Goal: Task Accomplishment & Management: Manage account settings

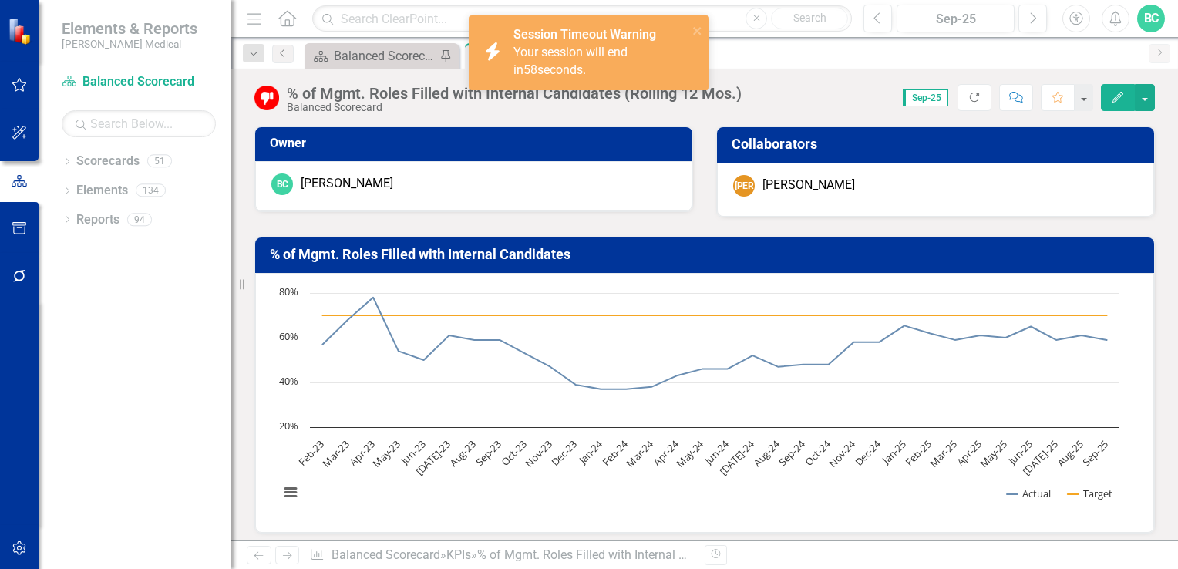
scroll to position [1351, 0]
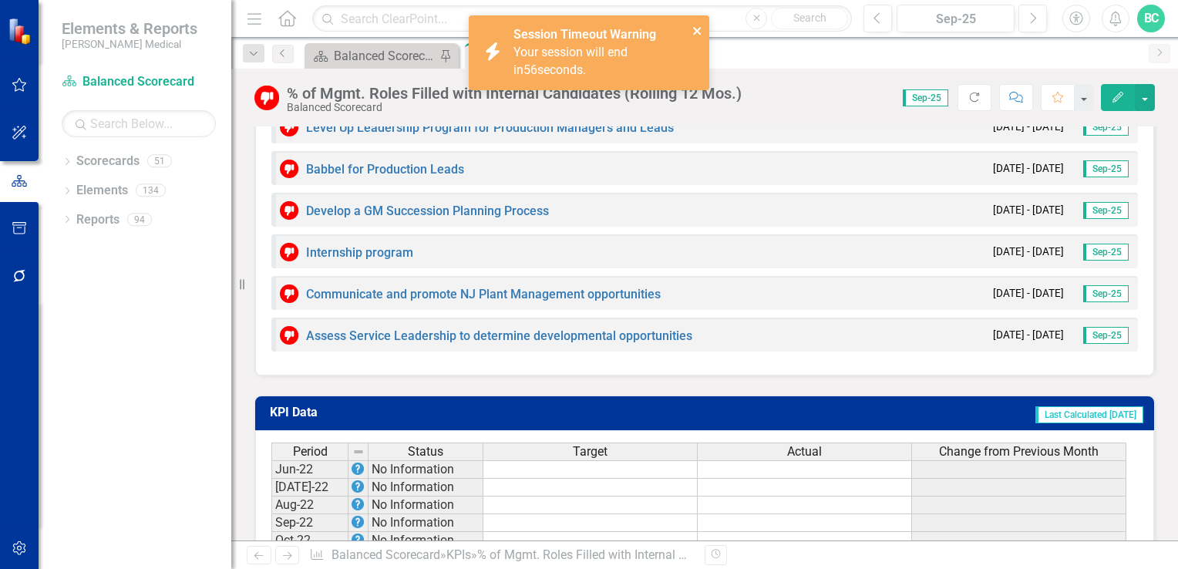
click at [698, 33] on icon "close" at bounding box center [697, 31] width 8 height 8
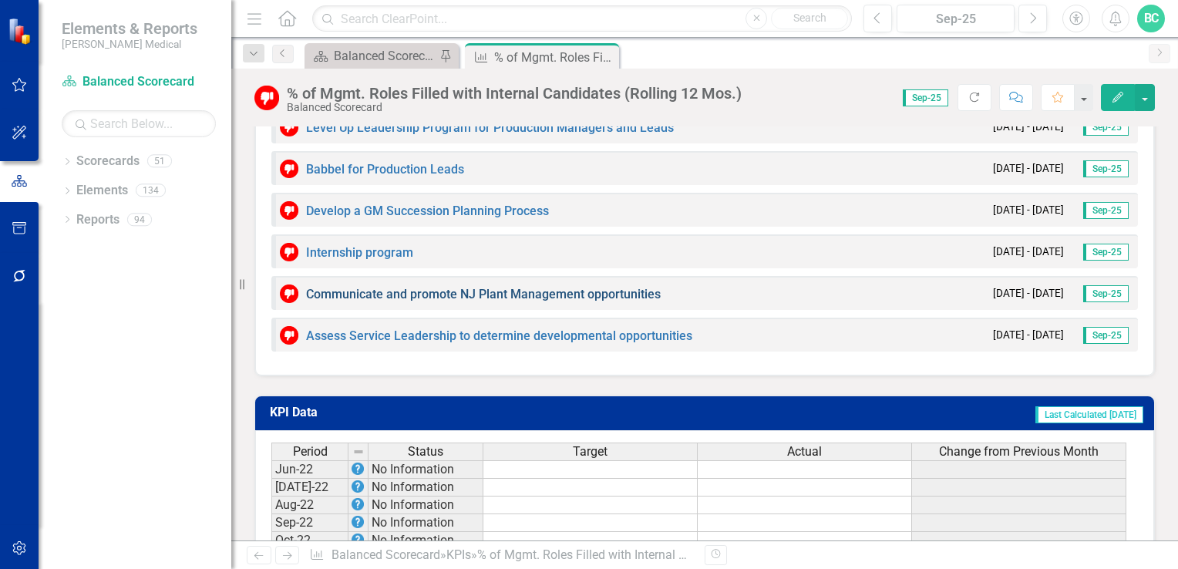
click at [369, 298] on link "Communicate and promote NJ Plant Management opportunities" at bounding box center [483, 294] width 355 height 15
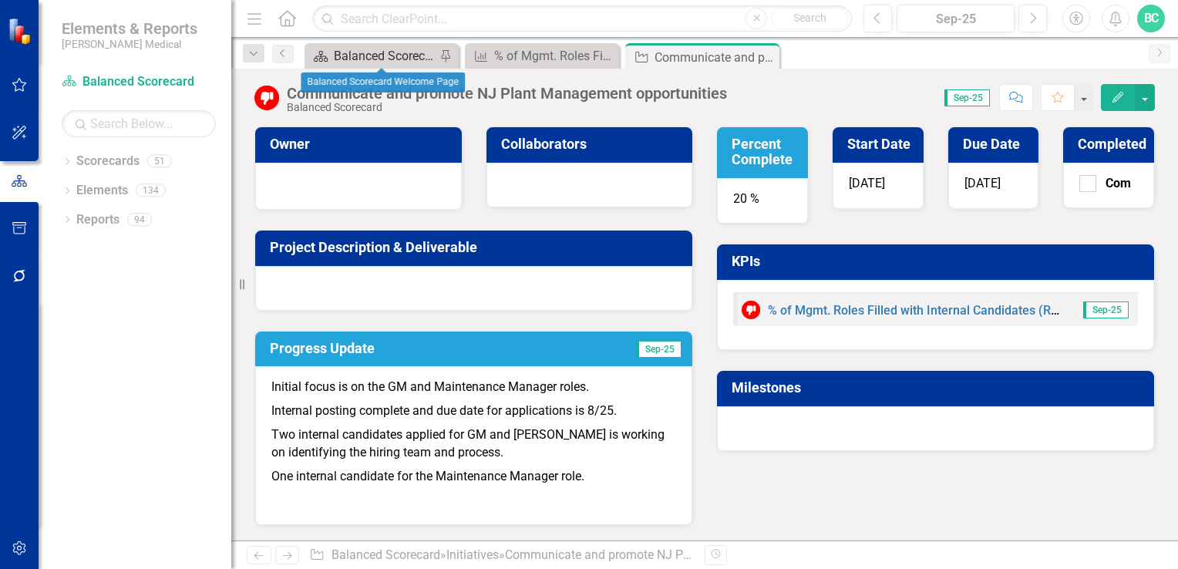
click at [382, 53] on div "Balanced Scorecard Welcome Page" at bounding box center [385, 55] width 102 height 19
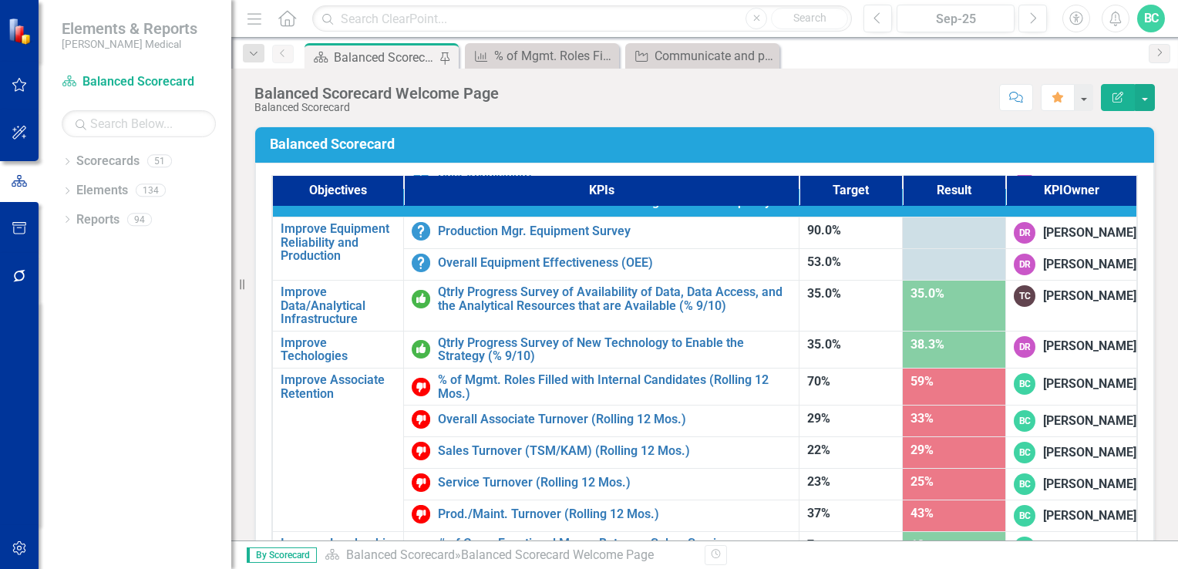
scroll to position [977, 0]
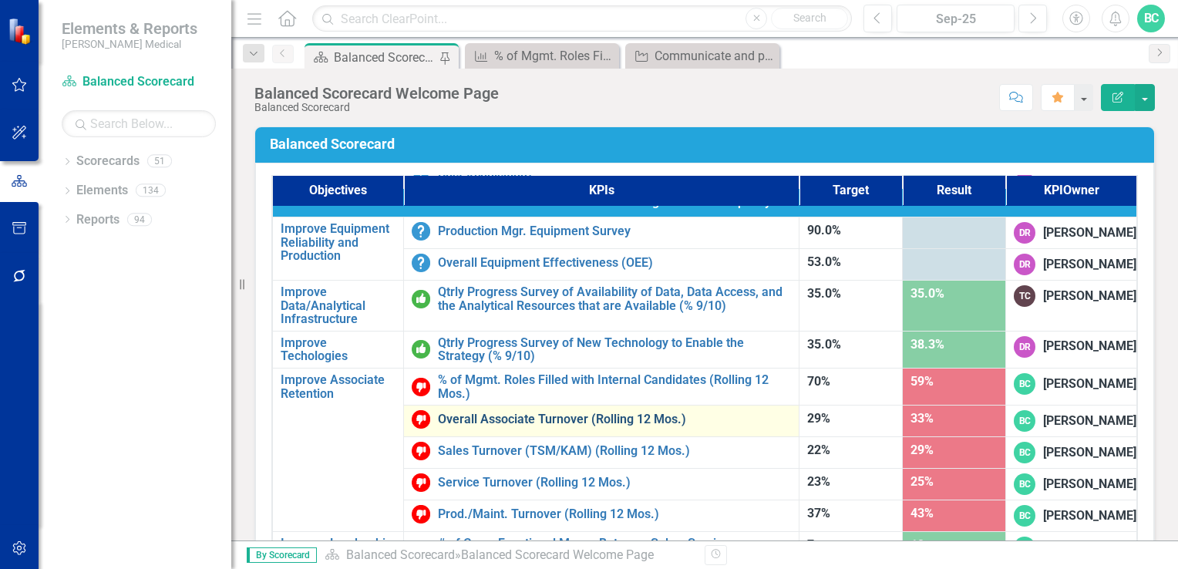
click at [546, 412] on link "Overall Associate Turnover (Rolling 12 Mos.)" at bounding box center [614, 419] width 353 height 14
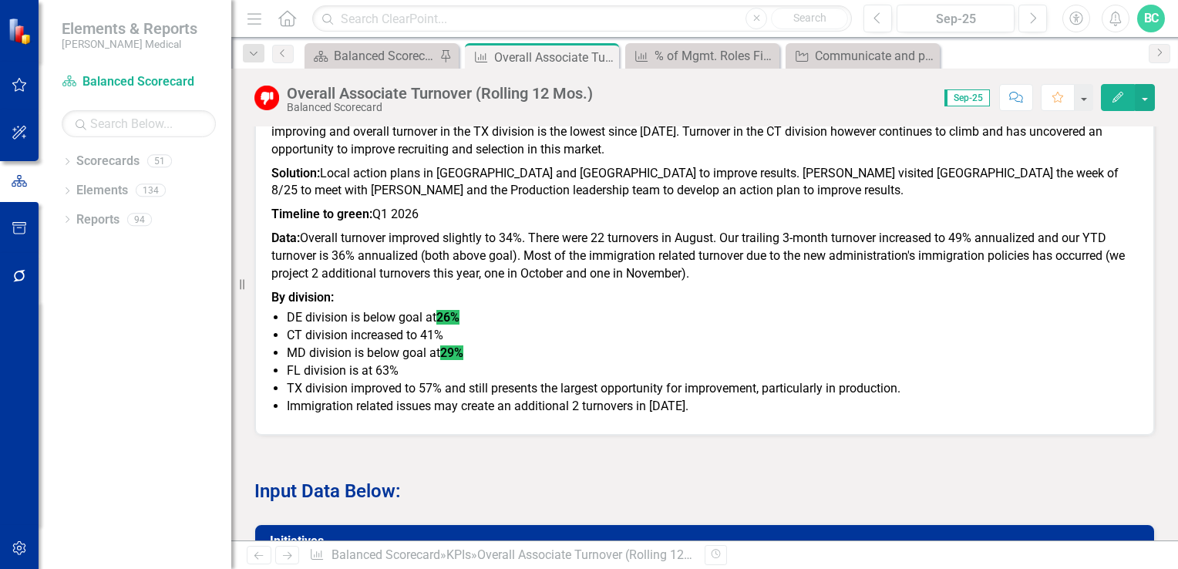
scroll to position [988, 0]
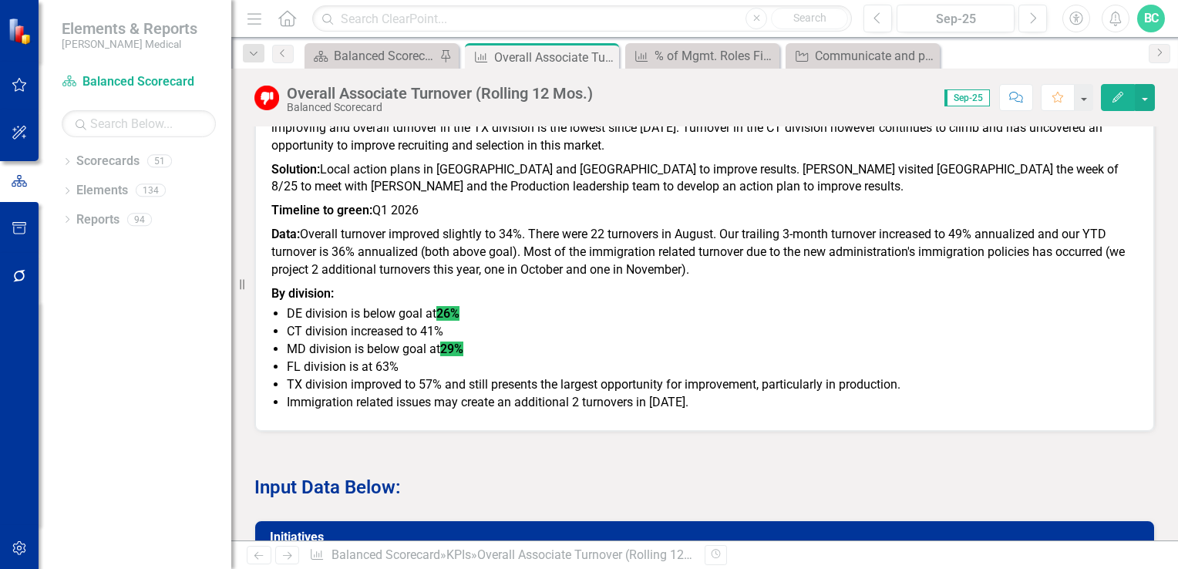
click at [1114, 106] on button "Edit" at bounding box center [1118, 97] width 34 height 27
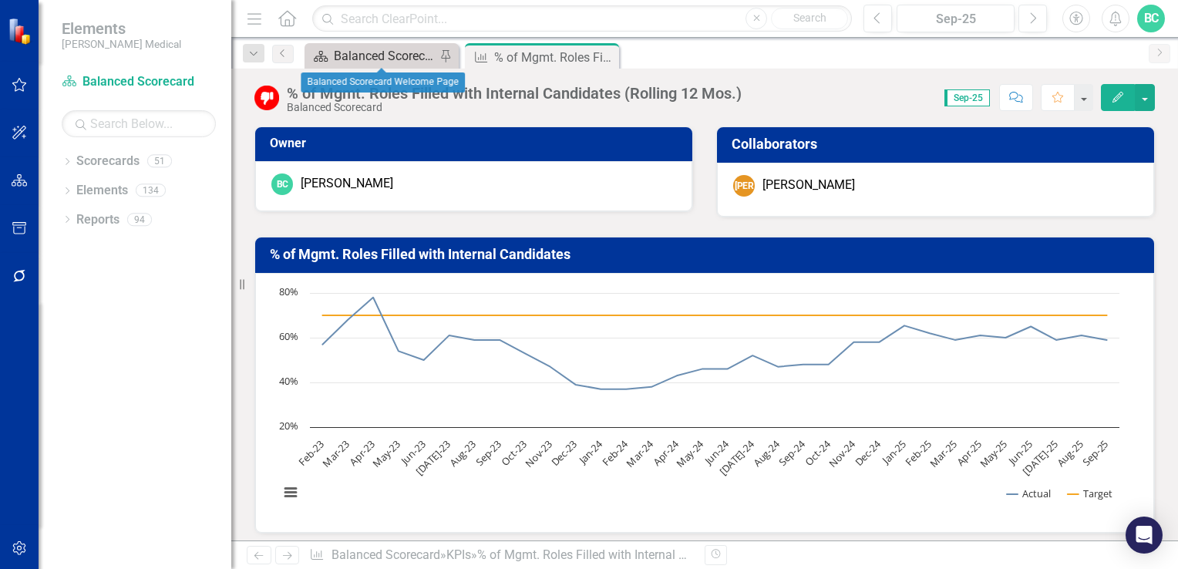
click at [376, 56] on div "Balanced Scorecard Welcome Page" at bounding box center [385, 55] width 102 height 19
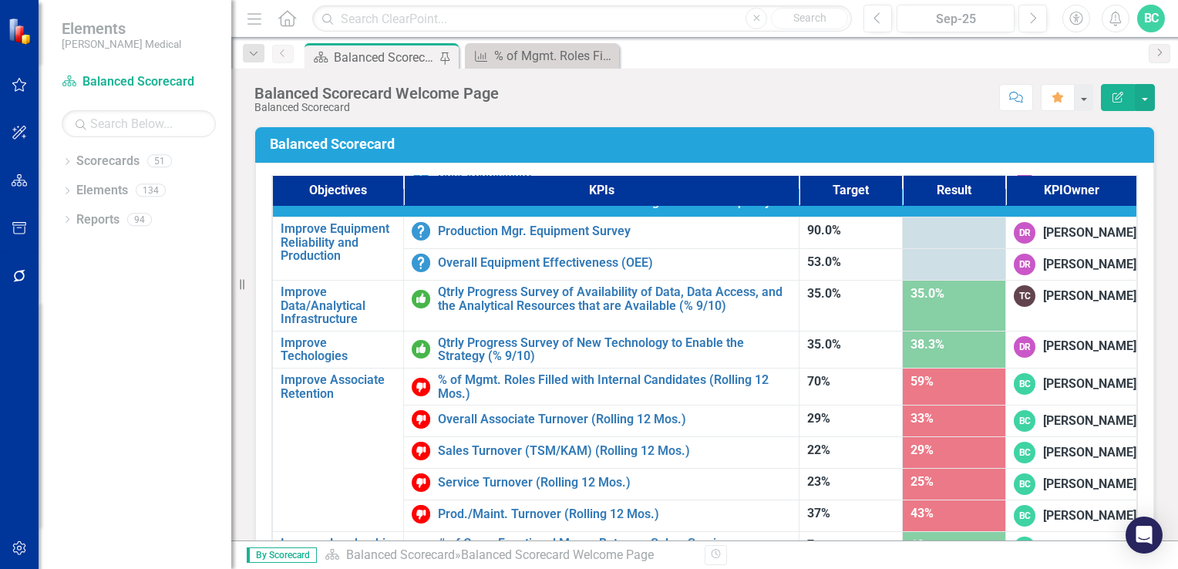
scroll to position [977, 0]
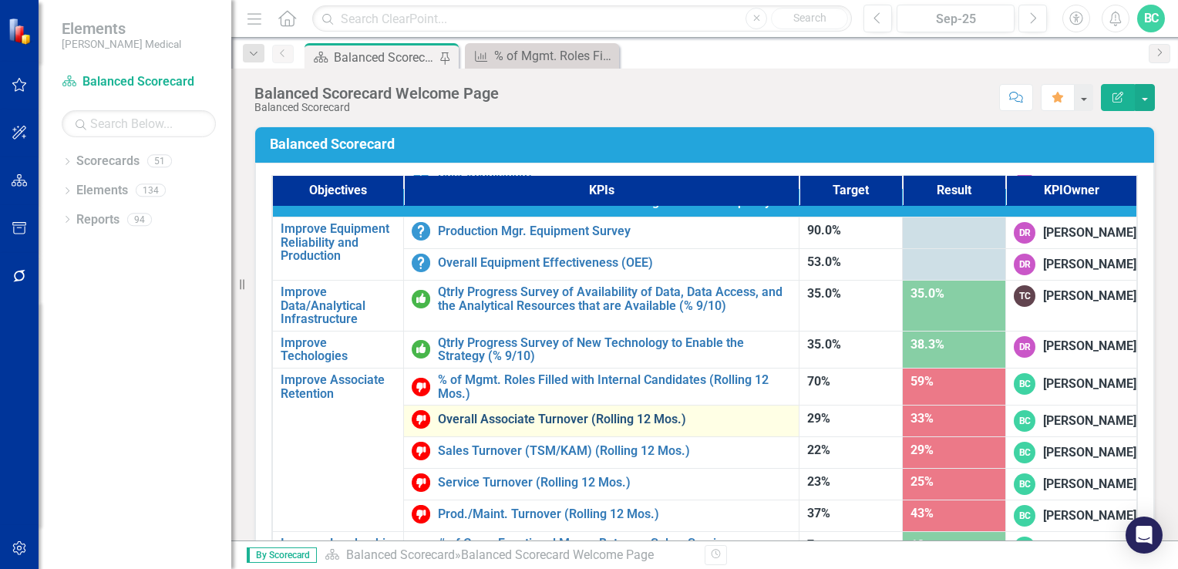
click at [545, 412] on link "Overall Associate Turnover (Rolling 12 Mos.)" at bounding box center [614, 419] width 353 height 14
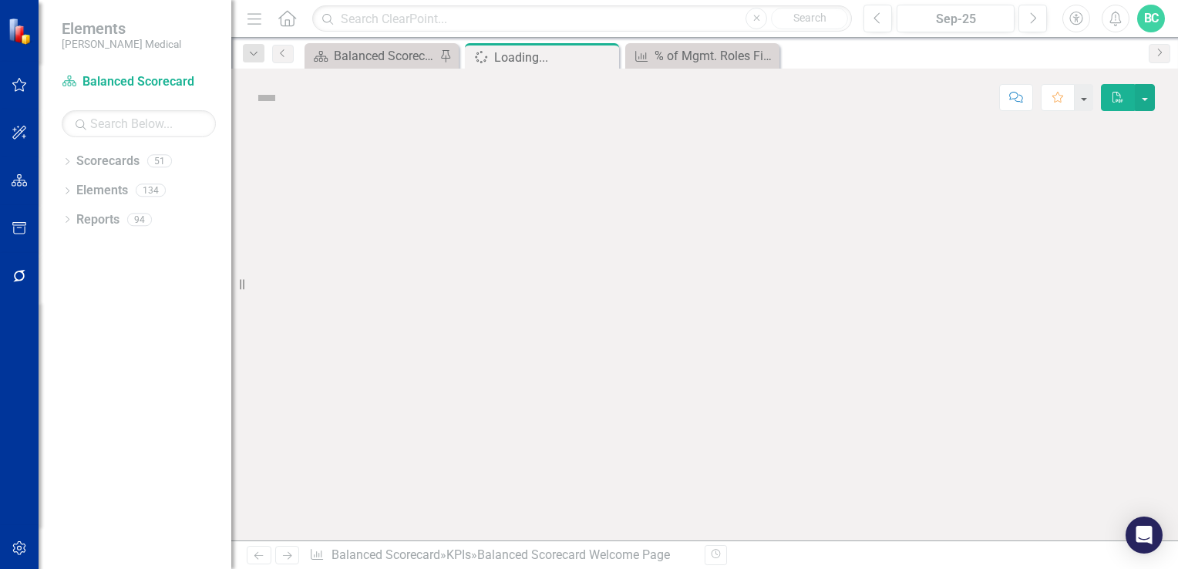
click at [545, 338] on div at bounding box center [704, 333] width 947 height 414
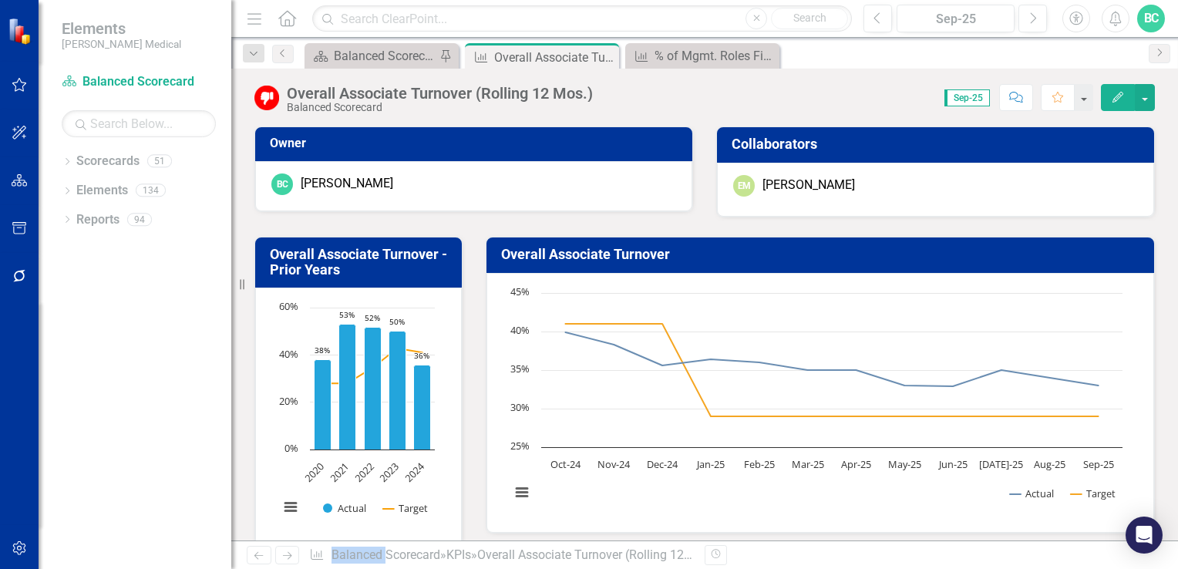
click at [1119, 97] on icon "Edit" at bounding box center [1118, 97] width 14 height 11
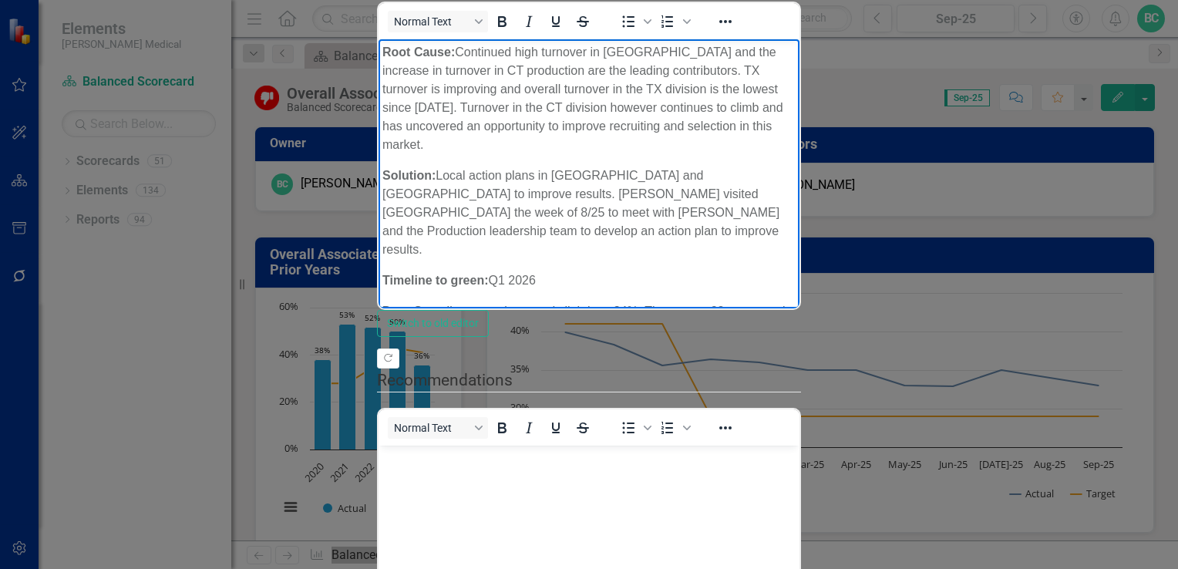
click at [793, 52] on p "Root Cause: Continued high turnover in [GEOGRAPHIC_DATA] and the increase in tu…" at bounding box center [588, 98] width 413 height 111
click at [629, 304] on span "Overall turnover improved slightly to 34%. There were 22 turnovers in August. O…" at bounding box center [588, 357] width 412 height 106
click at [726, 304] on span "Overall turnover improved slightly to 33%. There were 22 turnovers in August. O…" at bounding box center [588, 357] width 412 height 106
click at [466, 304] on span "Overall turnover improved slightly to 33%. There were 14 turnovers in September…" at bounding box center [587, 357] width 410 height 106
click at [792, 304] on span "Overall turnover improved slightly to 33%. There were 14 turnovers in September…" at bounding box center [587, 366] width 410 height 124
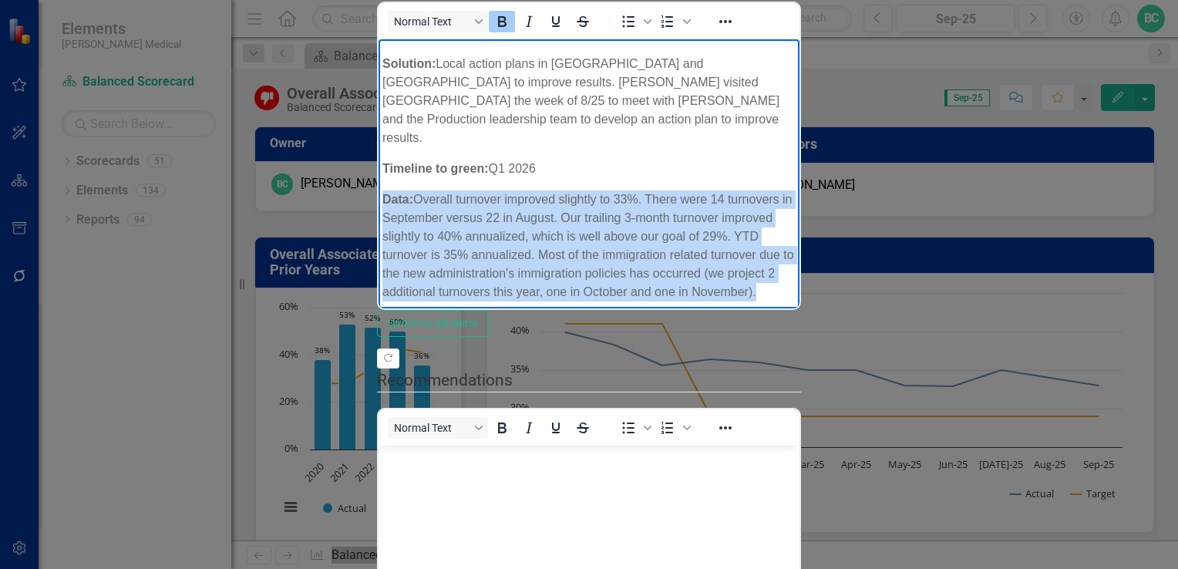
scroll to position [123, 0]
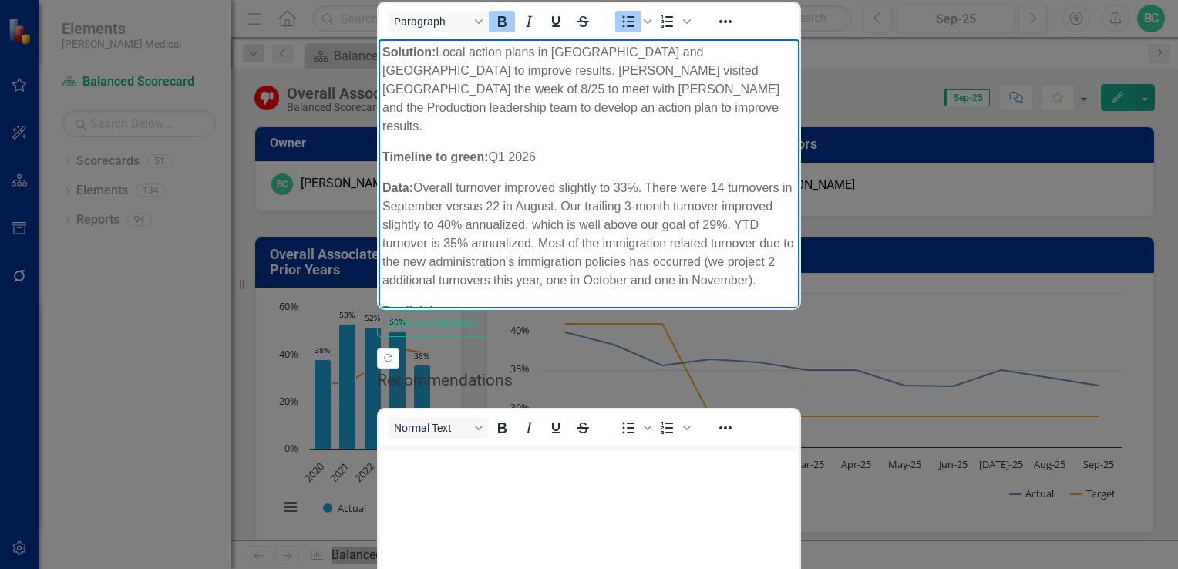
click at [588, 335] on span "26%" at bounding box center [575, 341] width 25 height 13
click at [550, 352] on li "CT division increased to 41%" at bounding box center [604, 361] width 382 height 19
click at [583, 372] on strong "29%" at bounding box center [577, 378] width 25 height 13
click at [509, 389] on li "FL division is at 63%" at bounding box center [604, 398] width 382 height 19
click at [529, 407] on li "TX division improved to 57% and still presents the largest opportunity for impr…" at bounding box center [604, 425] width 382 height 37
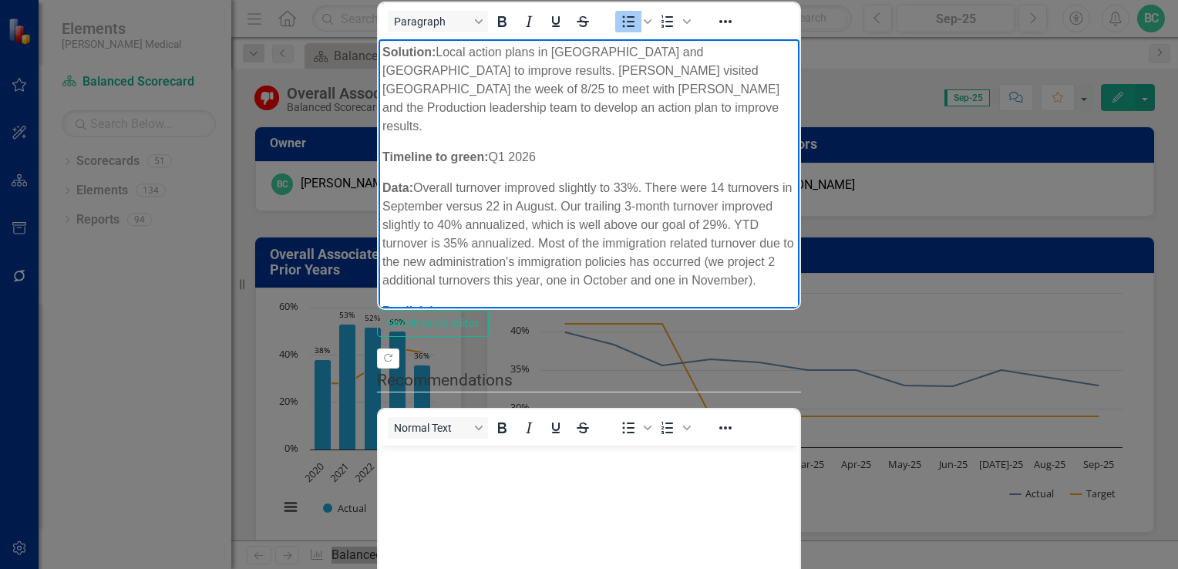
scroll to position [126, 0]
click at [589, 441] on li "Immigration related issues may create an additional 2 turnovers in [DATE]." at bounding box center [604, 459] width 382 height 37
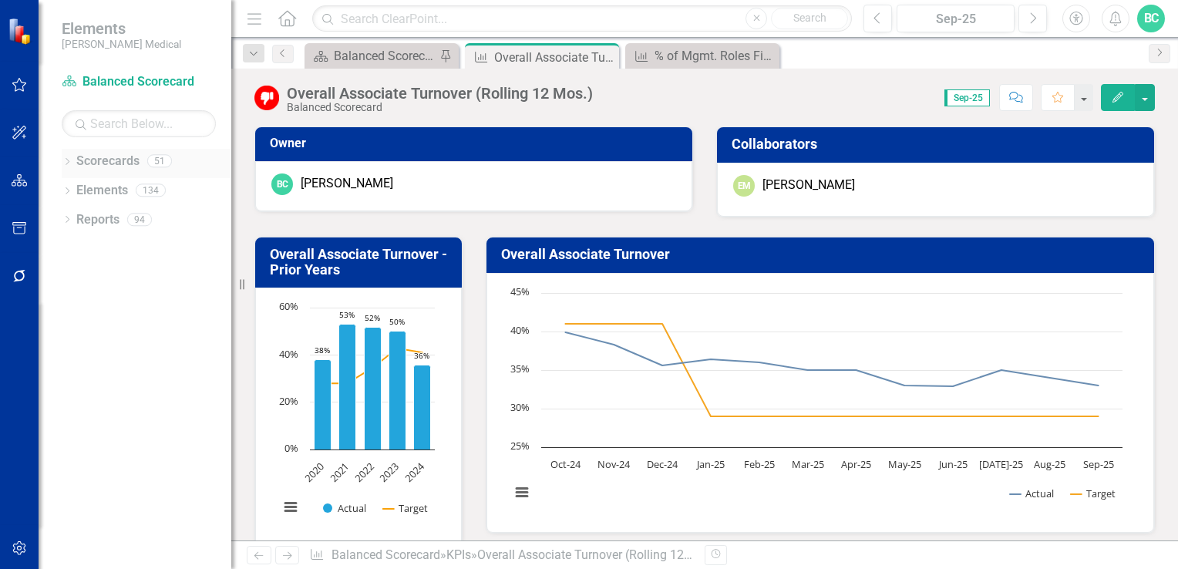
click at [71, 159] on icon "Dropdown" at bounding box center [67, 163] width 11 height 8
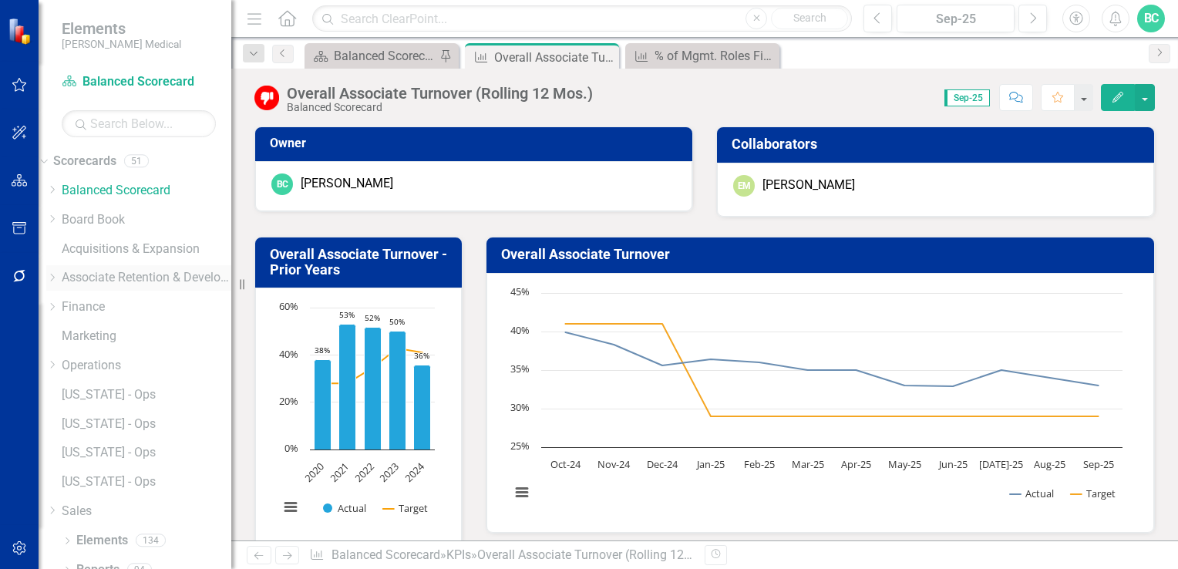
click at [58, 278] on icon "Dropdown" at bounding box center [52, 277] width 12 height 9
click at [58, 323] on icon "Dropdown" at bounding box center [52, 318] width 12 height 9
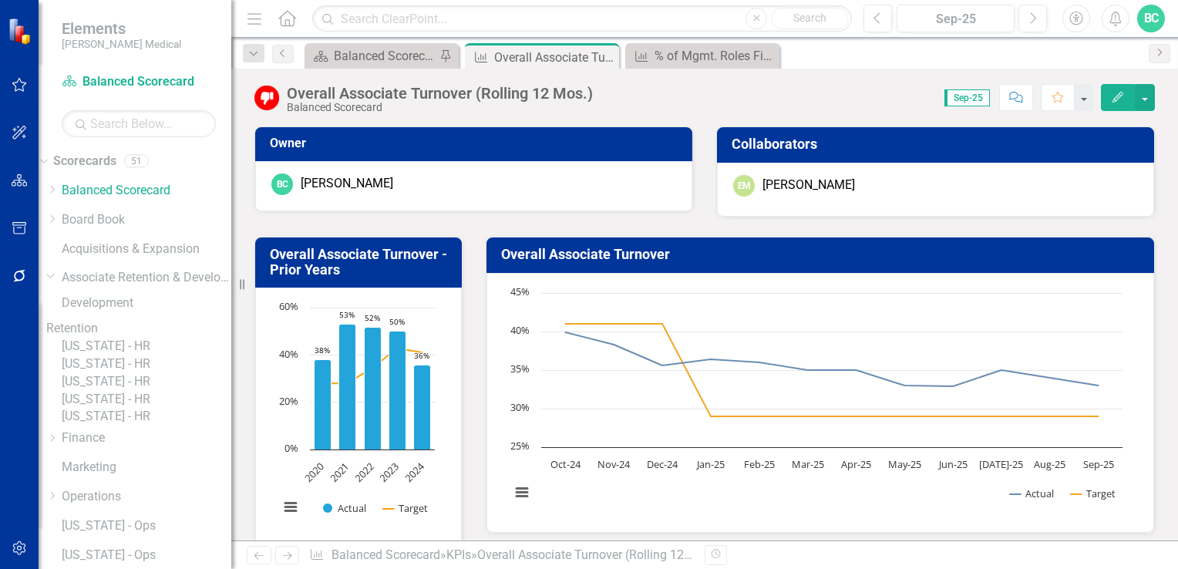
click at [160, 355] on link "[US_STATE] - HR" at bounding box center [147, 347] width 170 height 18
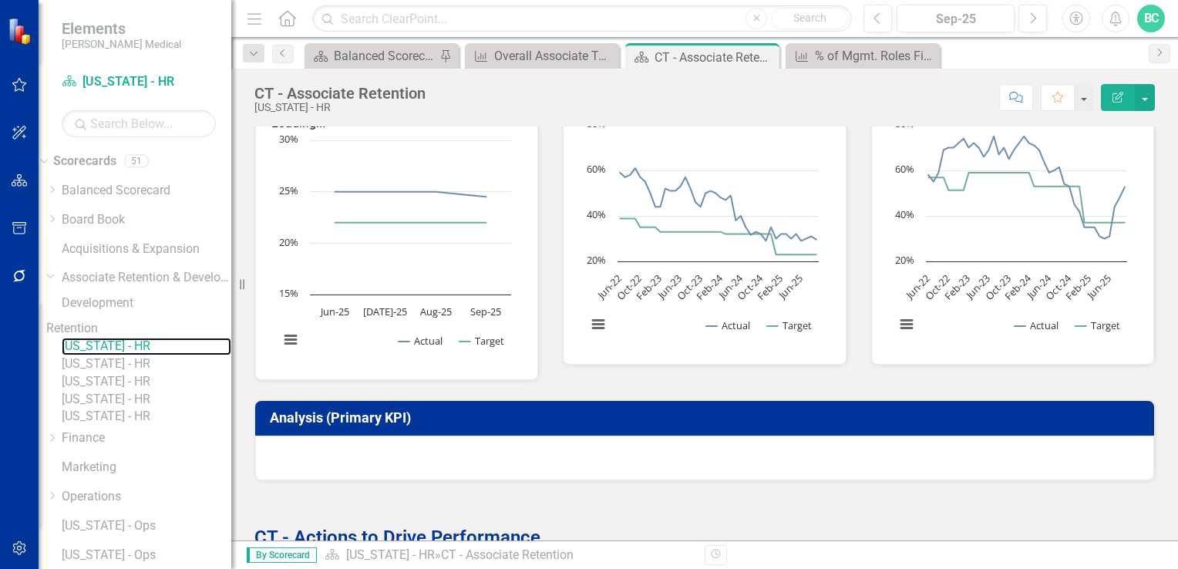
scroll to position [671, 0]
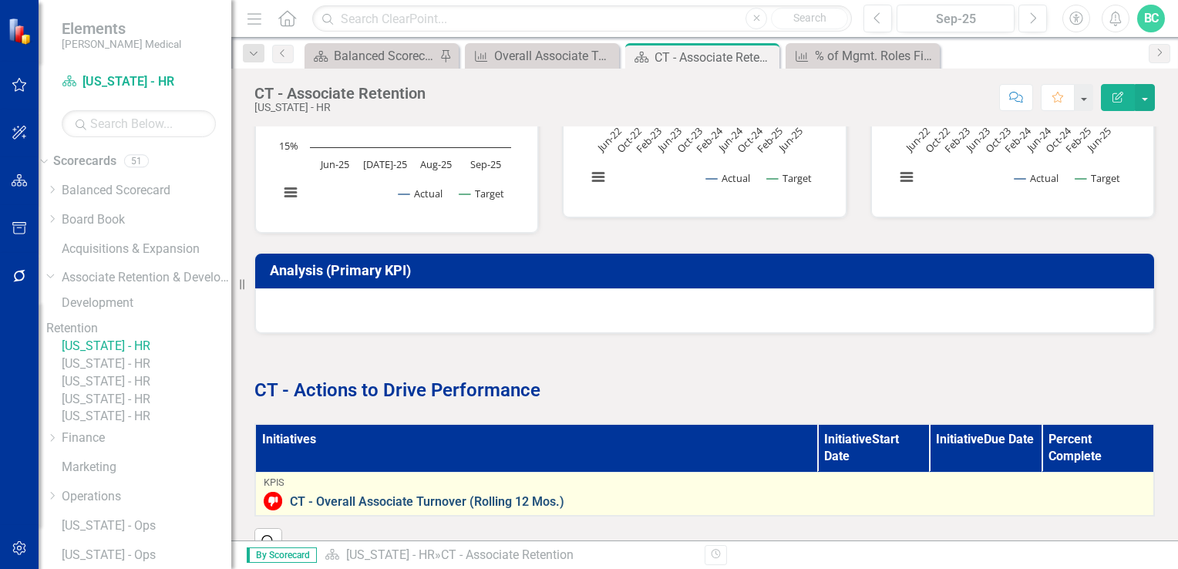
click at [456, 495] on link "CT - Overall Associate Turnover (Rolling 12 Mos.)" at bounding box center [718, 502] width 856 height 14
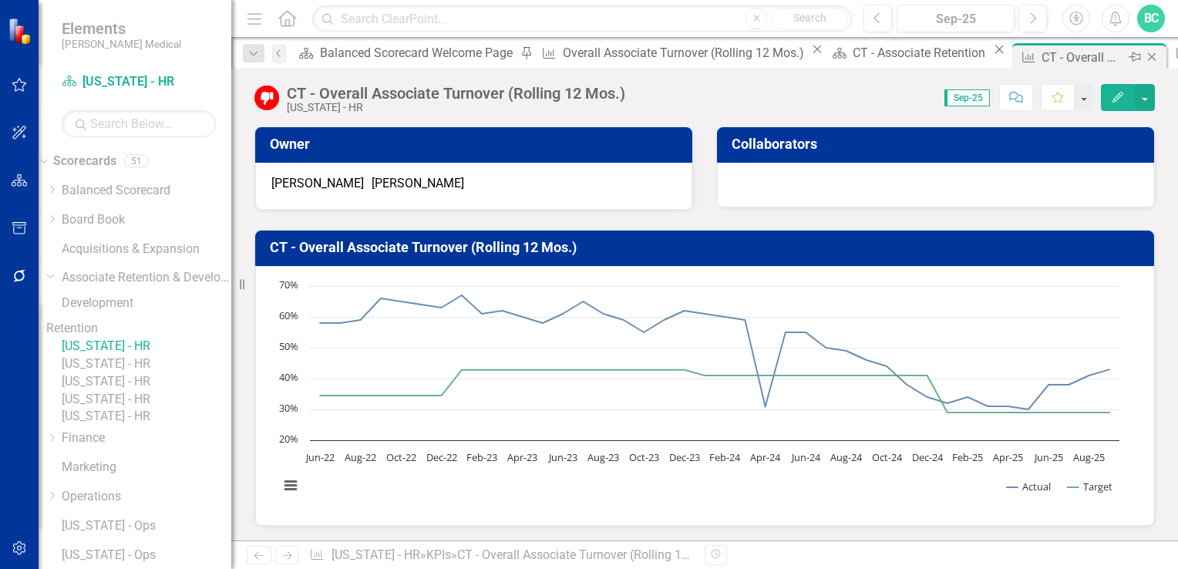
click at [1148, 56] on icon at bounding box center [1152, 57] width 8 height 8
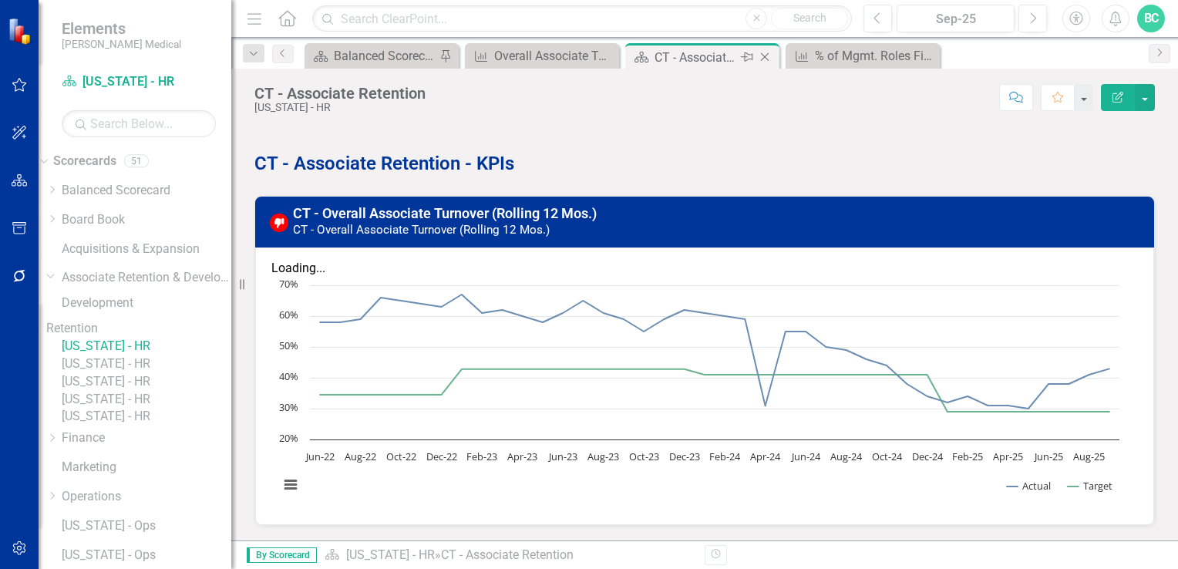
click at [760, 54] on icon "Close" at bounding box center [764, 57] width 15 height 12
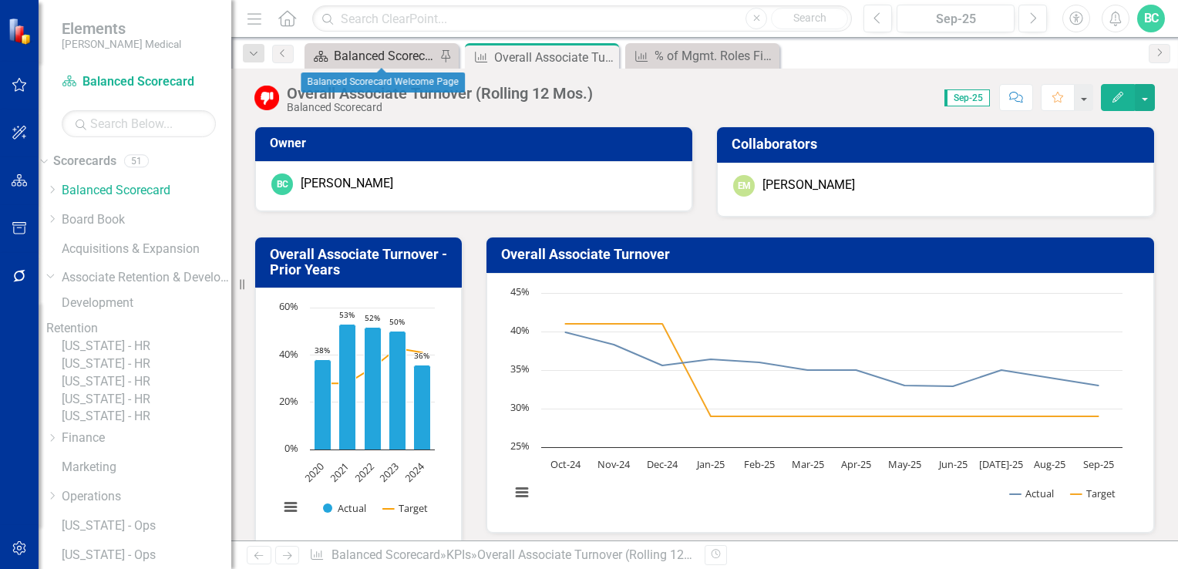
click at [375, 58] on div "Balanced Scorecard Welcome Page" at bounding box center [385, 55] width 102 height 19
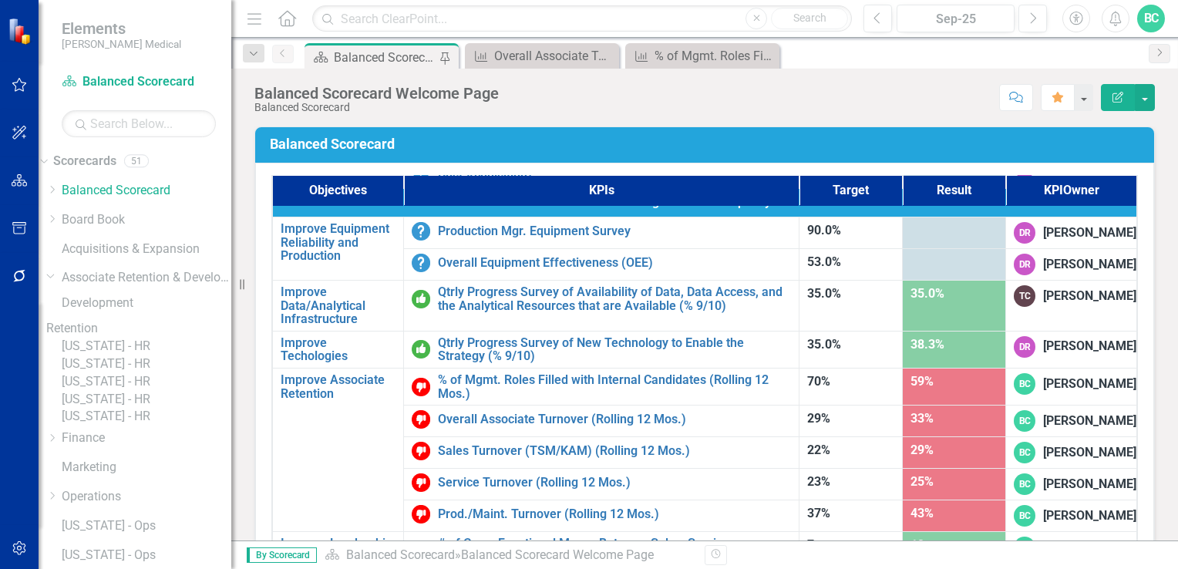
scroll to position [977, 0]
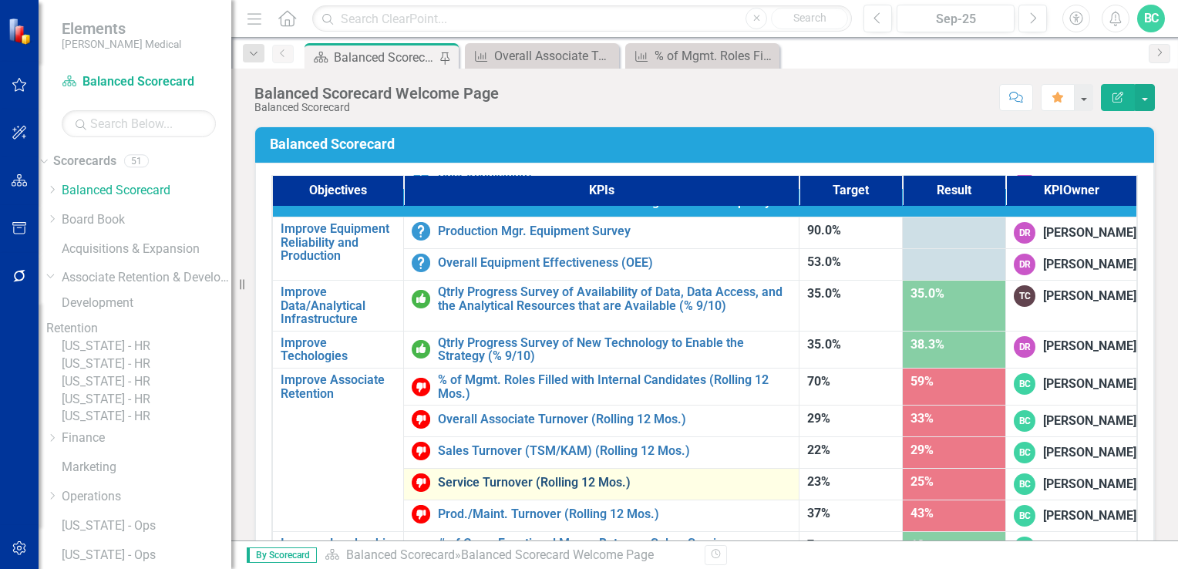
click at [527, 476] on link "Service Turnover (Rolling 12 Mos.)" at bounding box center [614, 483] width 353 height 14
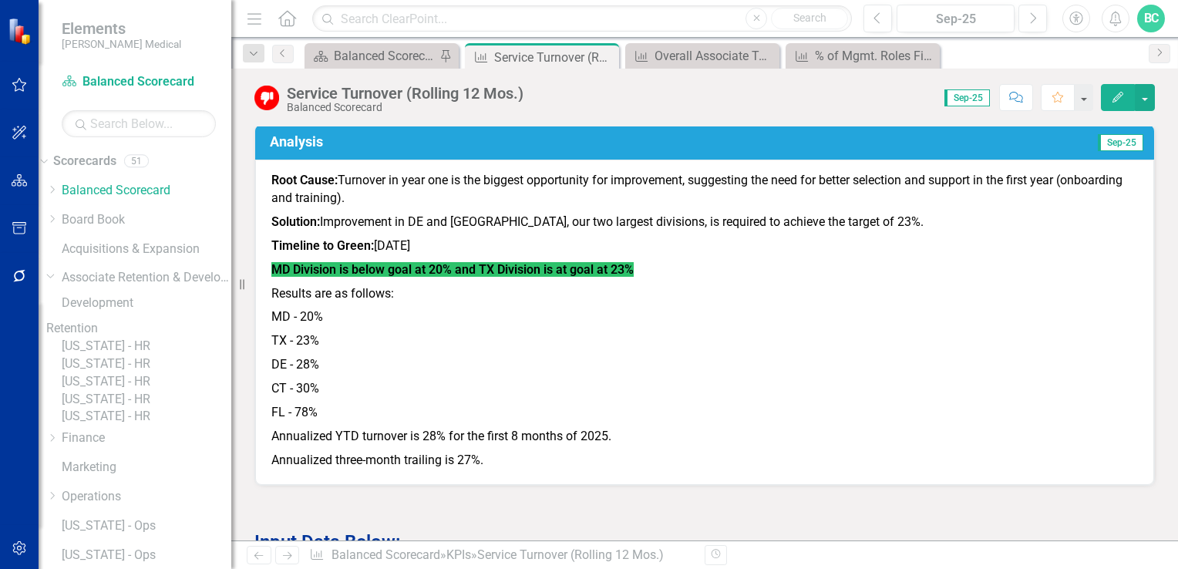
scroll to position [903, 0]
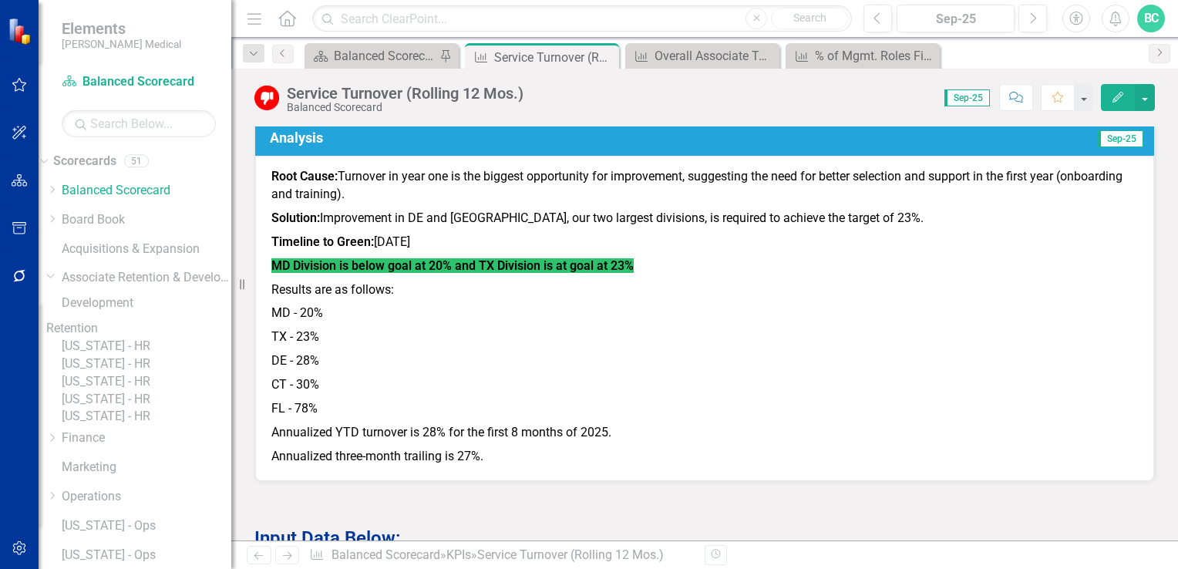
click at [316, 319] on p "MD - 20%" at bounding box center [704, 313] width 866 height 24
click at [1115, 96] on icon "Edit" at bounding box center [1118, 97] width 14 height 11
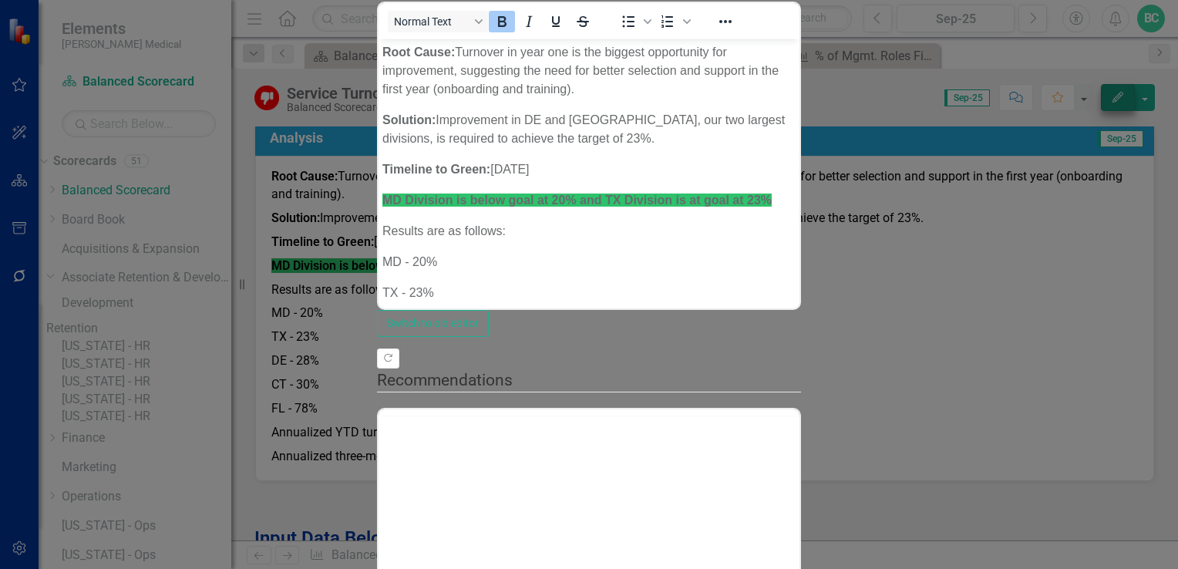
scroll to position [0, 0]
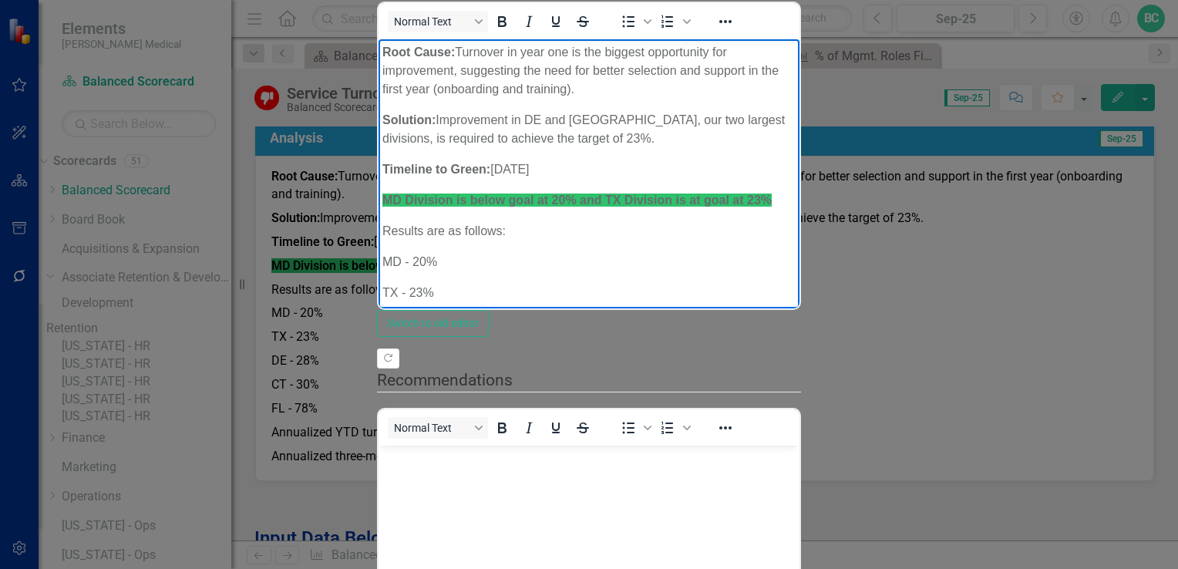
click at [426, 253] on p "MD - 20%" at bounding box center [588, 262] width 413 height 19
click at [422, 284] on p "TX - 23%" at bounding box center [588, 293] width 413 height 19
click at [428, 315] on p "DE - 28%" at bounding box center [588, 324] width 413 height 19
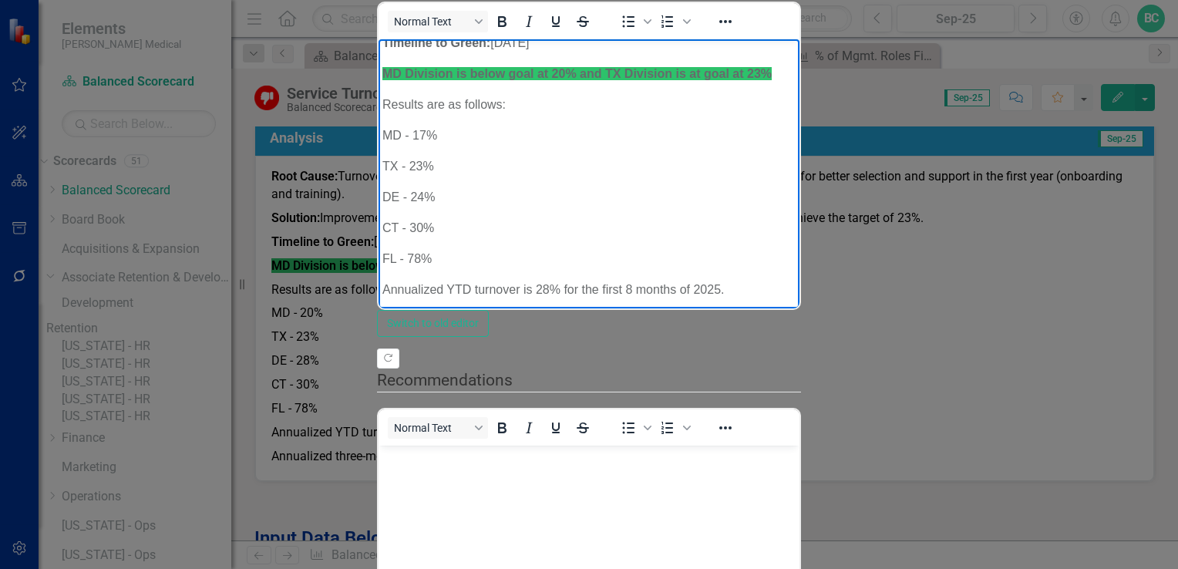
scroll to position [126, 0]
drag, startPoint x: 1152, startPoint y: 210, endPoint x: 1526, endPoint y: 438, distance: 438.6
click at [549, 281] on p "Annualized YTD turnover is 28% for the first 8 months of 2025." at bounding box center [588, 290] width 413 height 19
click at [629, 281] on p "Annualized YTD turnover is 25% for the first 8 months of 2025." at bounding box center [588, 290] width 413 height 19
click at [580, 312] on p "Annualized three-month trailing is 27%." at bounding box center [588, 321] width 413 height 19
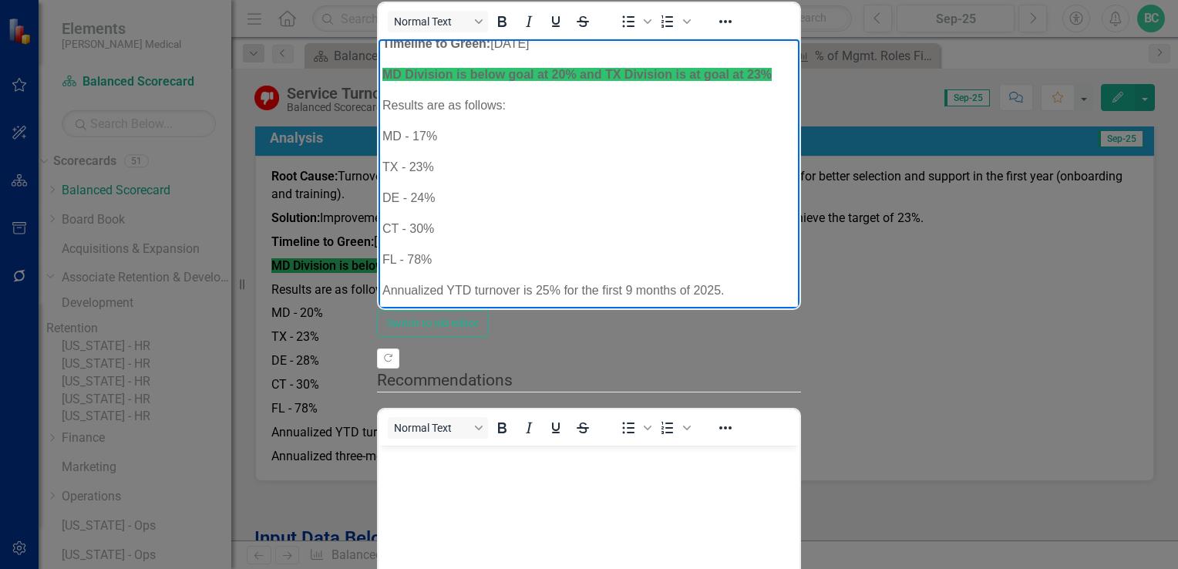
click at [737, 220] on p "CT - 30%" at bounding box center [588, 229] width 413 height 19
